Goal: Check status: Check status

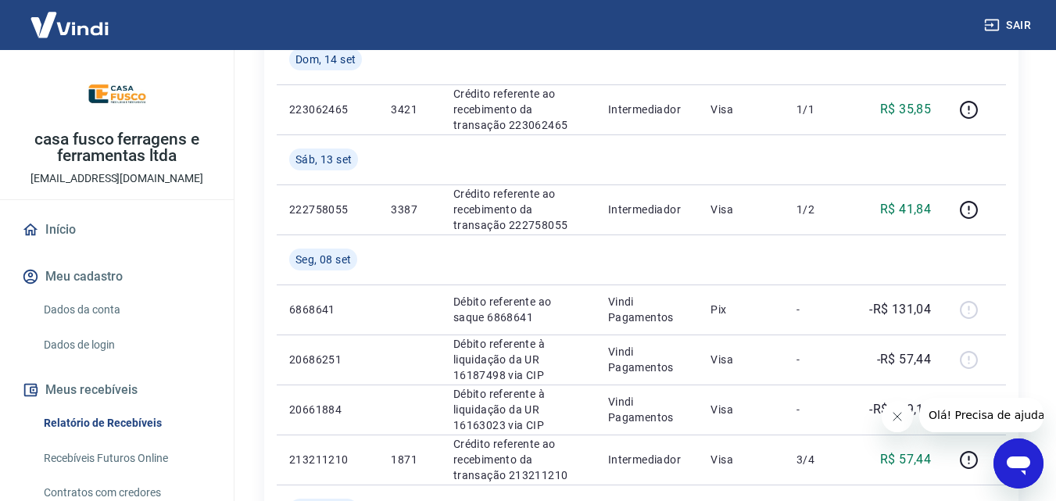
scroll to position [469, 0]
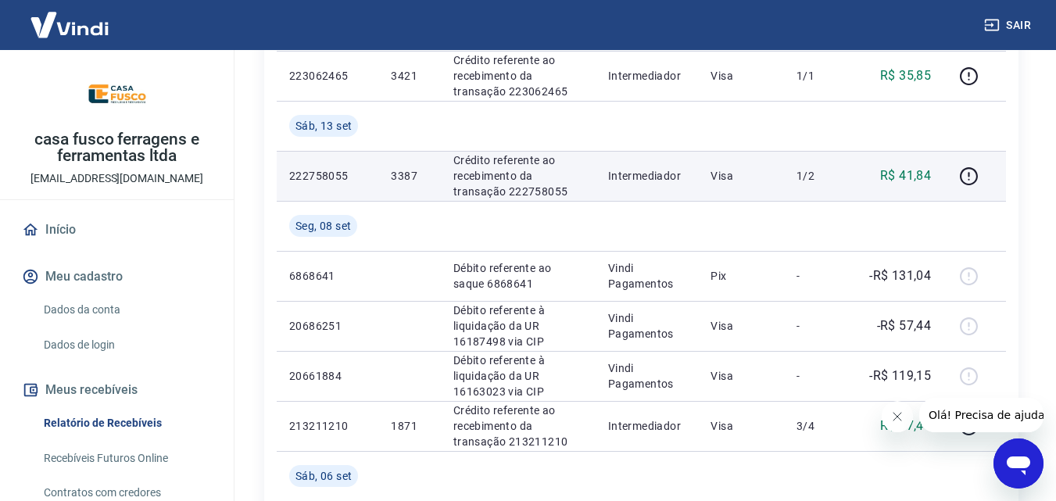
click at [698, 162] on td "Intermediador" at bounding box center [647, 176] width 103 height 50
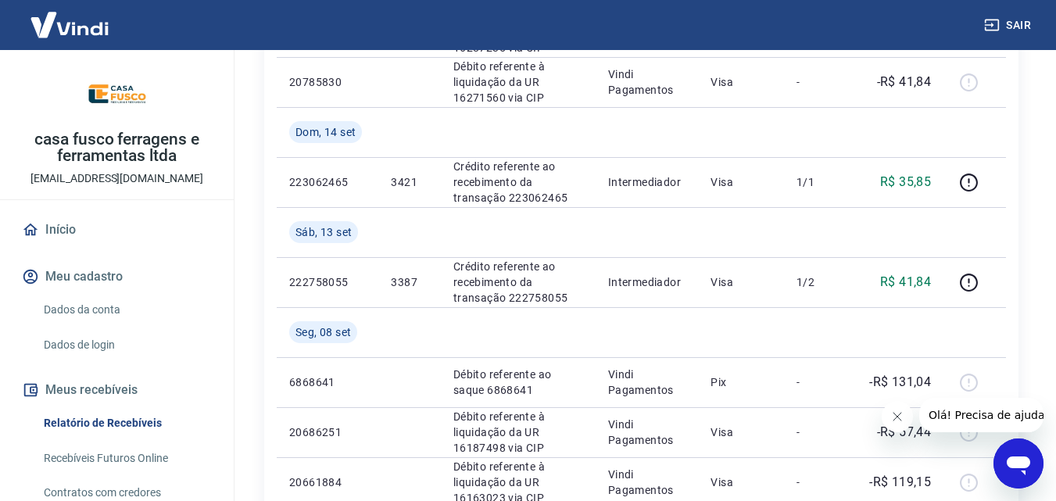
scroll to position [313, 0]
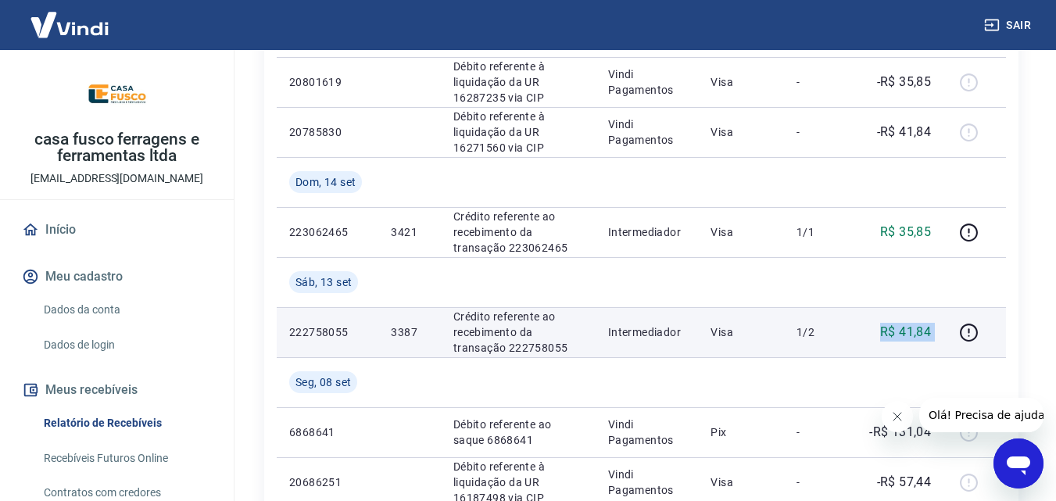
drag, startPoint x: 870, startPoint y: 328, endPoint x: 947, endPoint y: 328, distance: 76.6
click at [947, 328] on tr "222758055 3387 Crédito referente ao recebimento da transação 222758055 Intermed…" at bounding box center [641, 332] width 729 height 50
copy tr "R$ 41,84"
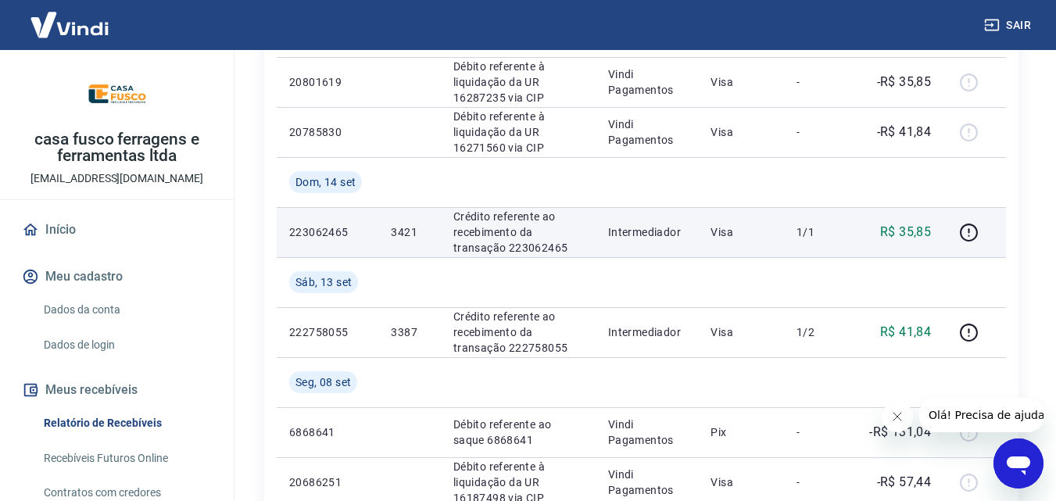
click at [878, 225] on div "R$ 35,85" at bounding box center [899, 232] width 63 height 19
drag, startPoint x: 878, startPoint y: 231, endPoint x: 912, endPoint y: 235, distance: 33.8
click at [936, 234] on td "R$ 35,85" at bounding box center [899, 232] width 88 height 50
copy p "R$ 35,85"
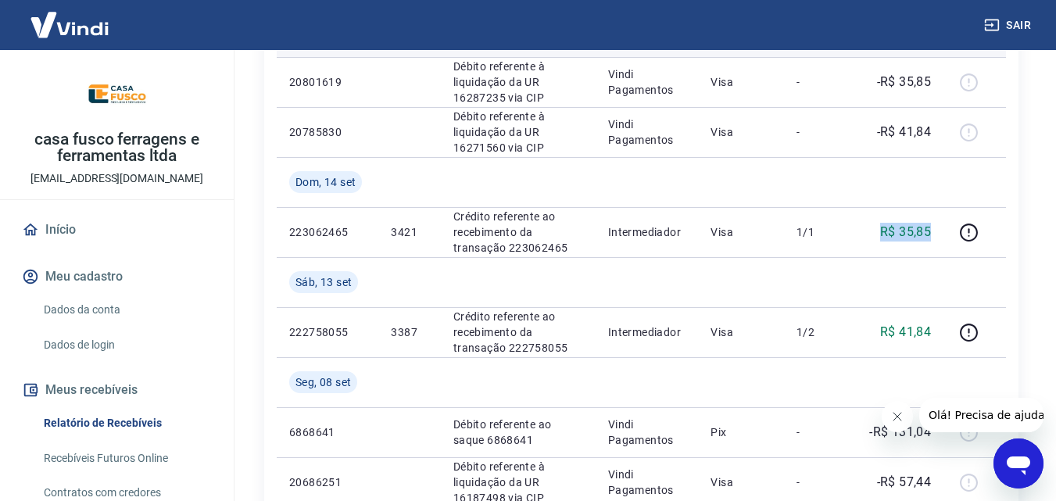
scroll to position [391, 0]
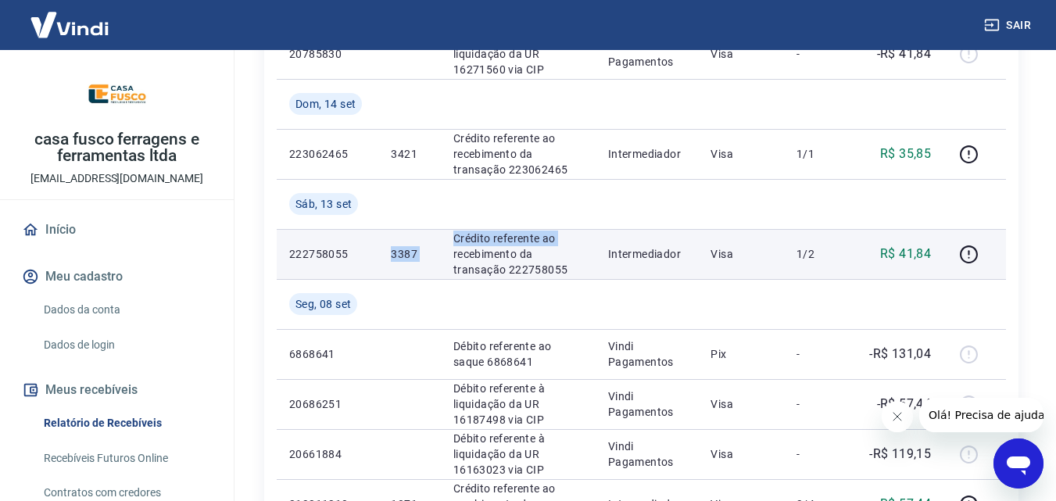
drag, startPoint x: 389, startPoint y: 254, endPoint x: 413, endPoint y: 254, distance: 23.5
click at [448, 254] on tr "222758055 3387 Crédito referente ao recebimento da transação 222758055 Intermed…" at bounding box center [641, 254] width 729 height 50
drag, startPoint x: 400, startPoint y: 255, endPoint x: 365, endPoint y: 266, distance: 36.8
click at [364, 266] on td "222758055" at bounding box center [328, 254] width 102 height 50
drag, startPoint x: 394, startPoint y: 254, endPoint x: 416, endPoint y: 253, distance: 21.9
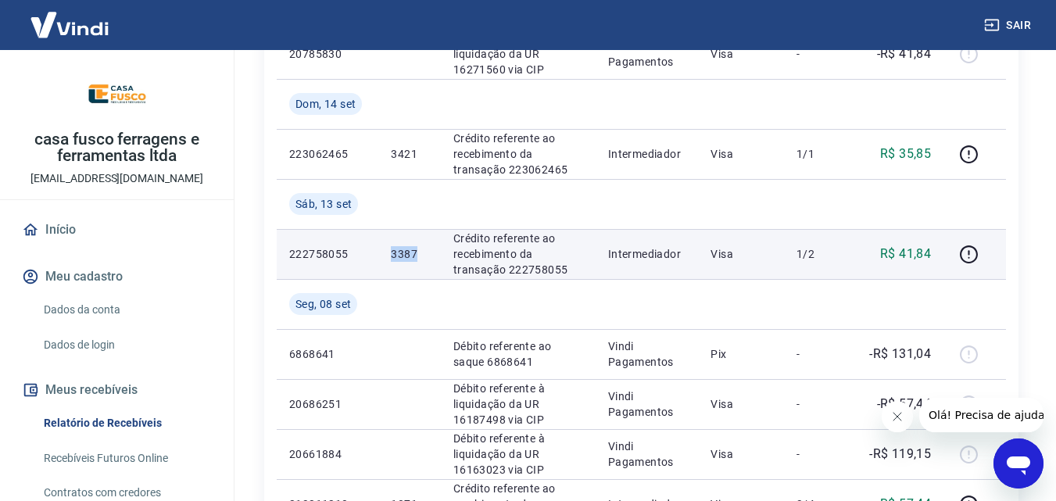
click at [416, 253] on p "3387" at bounding box center [409, 254] width 37 height 16
copy p "3387"
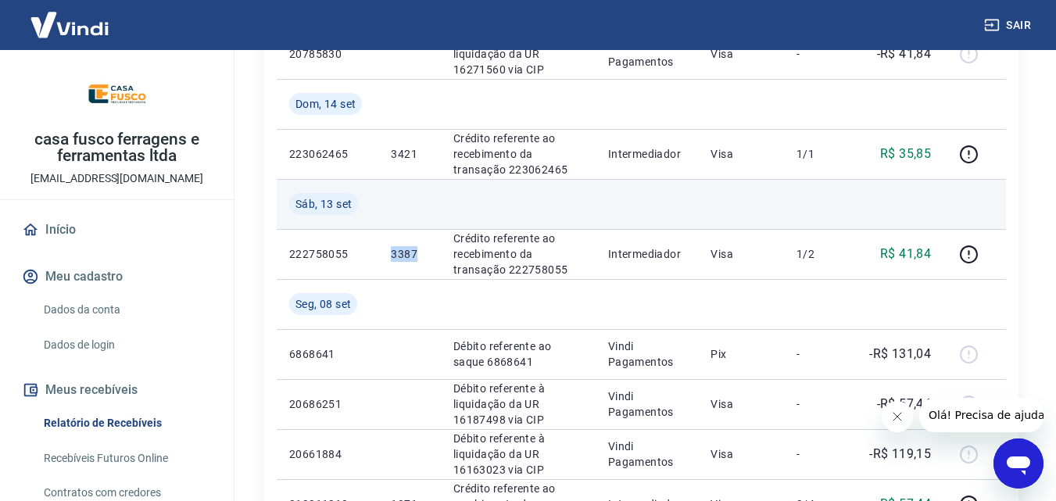
scroll to position [313, 0]
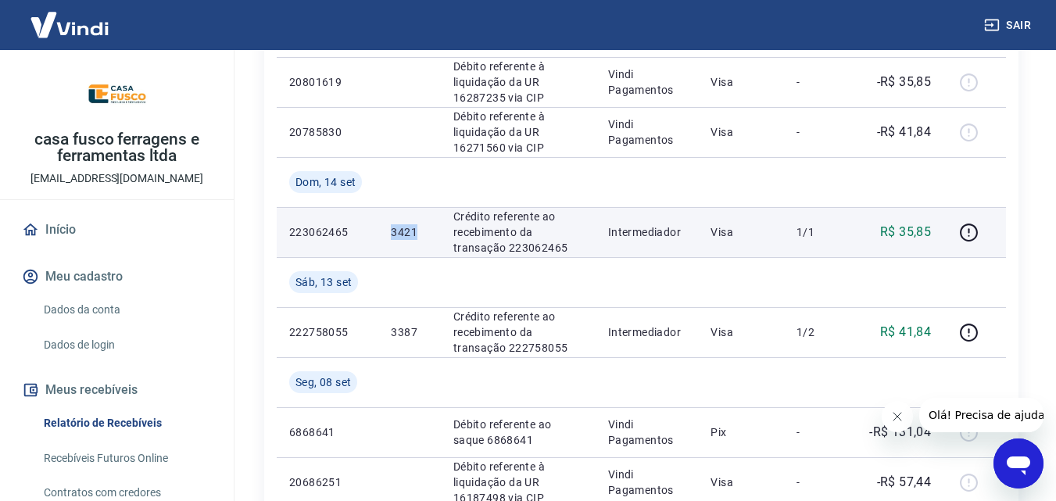
drag, startPoint x: 381, startPoint y: 231, endPoint x: 421, endPoint y: 231, distance: 40.7
click at [421, 231] on td "3421" at bounding box center [409, 232] width 62 height 50
copy p "3421"
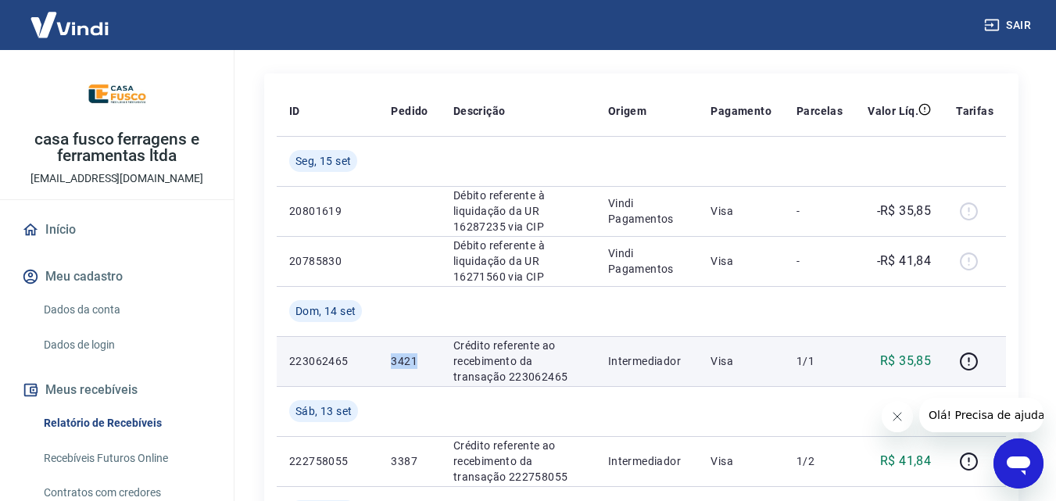
scroll to position [156, 0]
